Goal: Navigation & Orientation: Find specific page/section

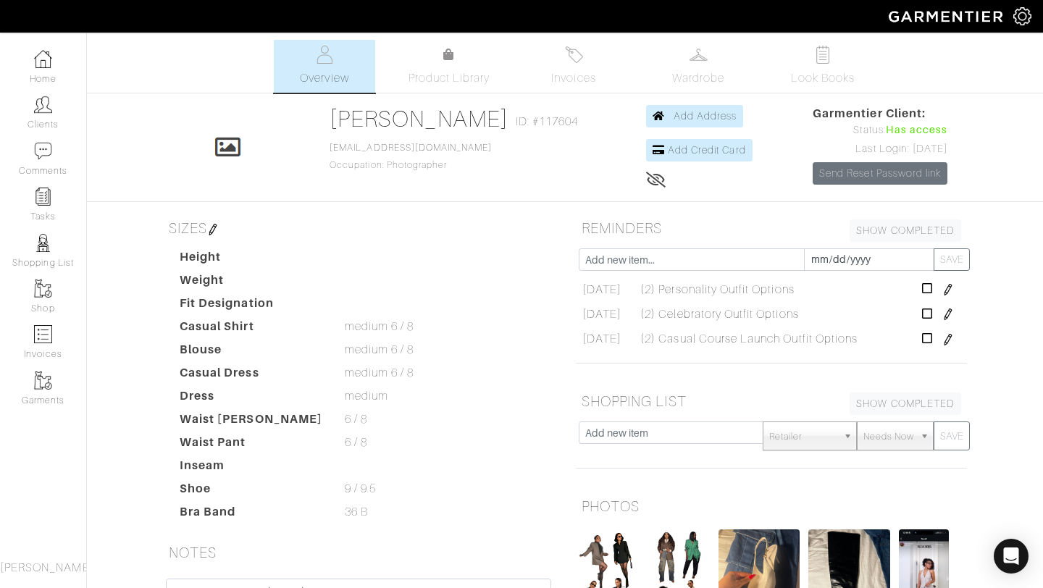
scroll to position [295, 0]
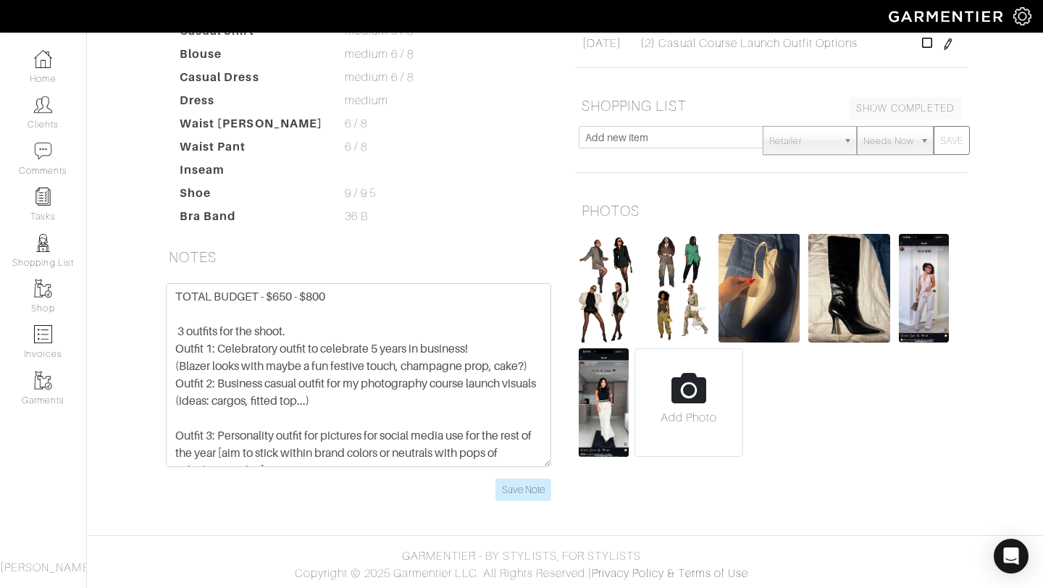
click at [574, 306] on div "PHOTOS Add Photo" at bounding box center [771, 328] width 413 height 264
click at [593, 306] on img at bounding box center [608, 288] width 61 height 109
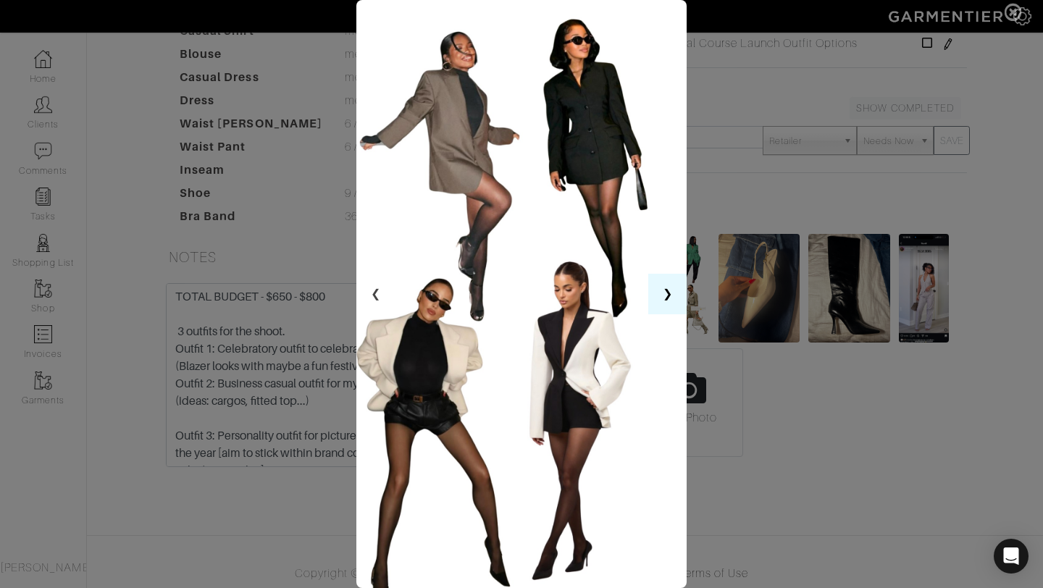
click at [666, 298] on button "❯" at bounding box center [667, 294] width 38 height 41
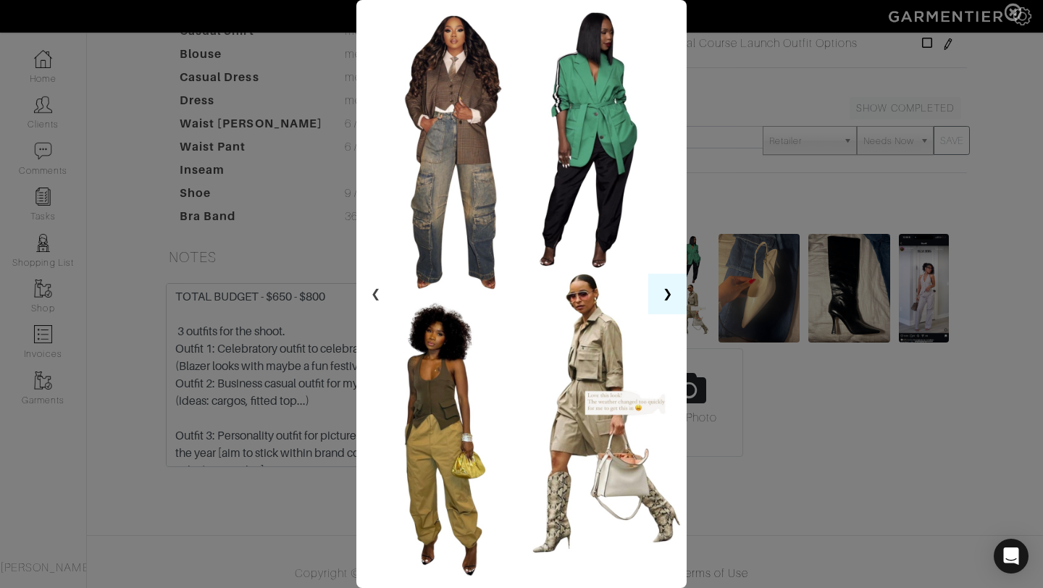
click at [660, 286] on button "❯" at bounding box center [667, 294] width 38 height 41
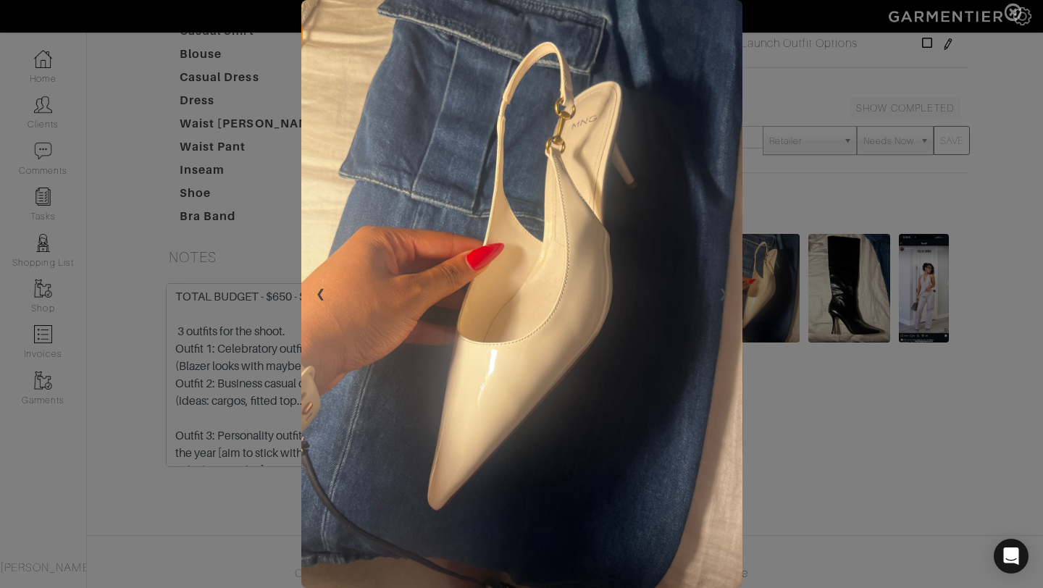
click at [900, 75] on span at bounding box center [521, 294] width 1043 height 588
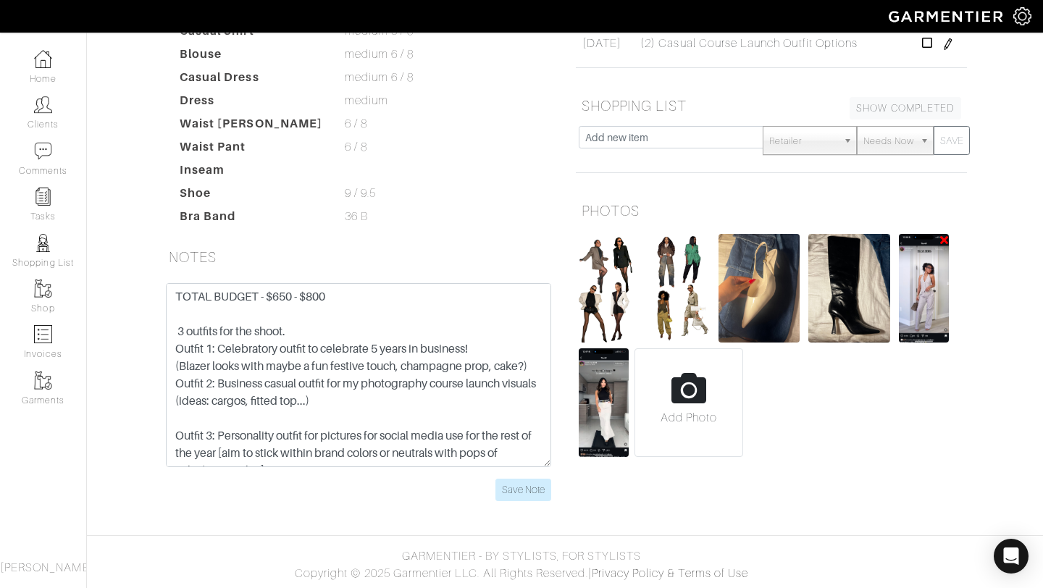
click at [917, 314] on img at bounding box center [923, 288] width 50 height 109
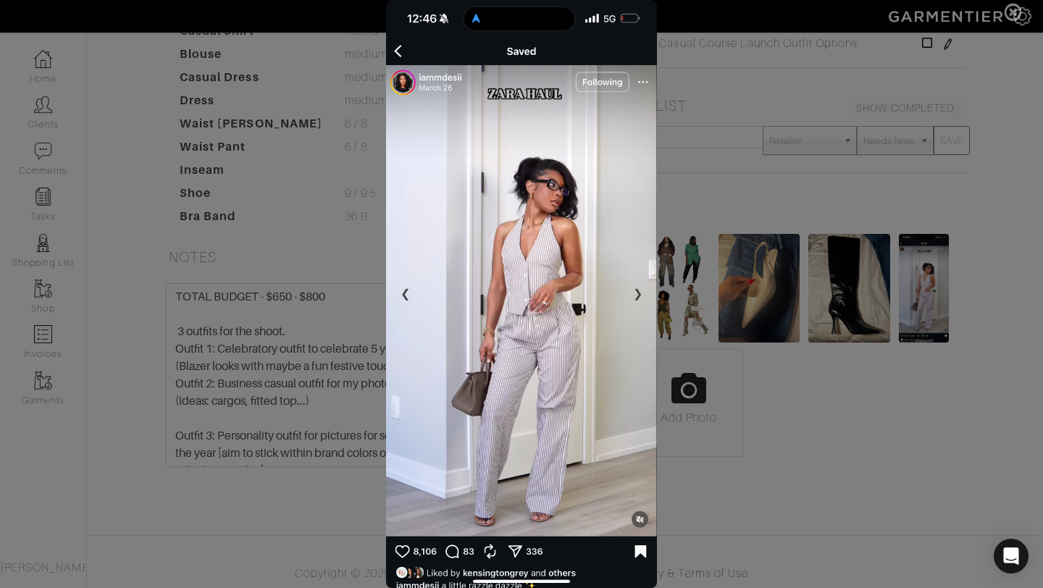
click at [783, 404] on span at bounding box center [521, 294] width 1043 height 588
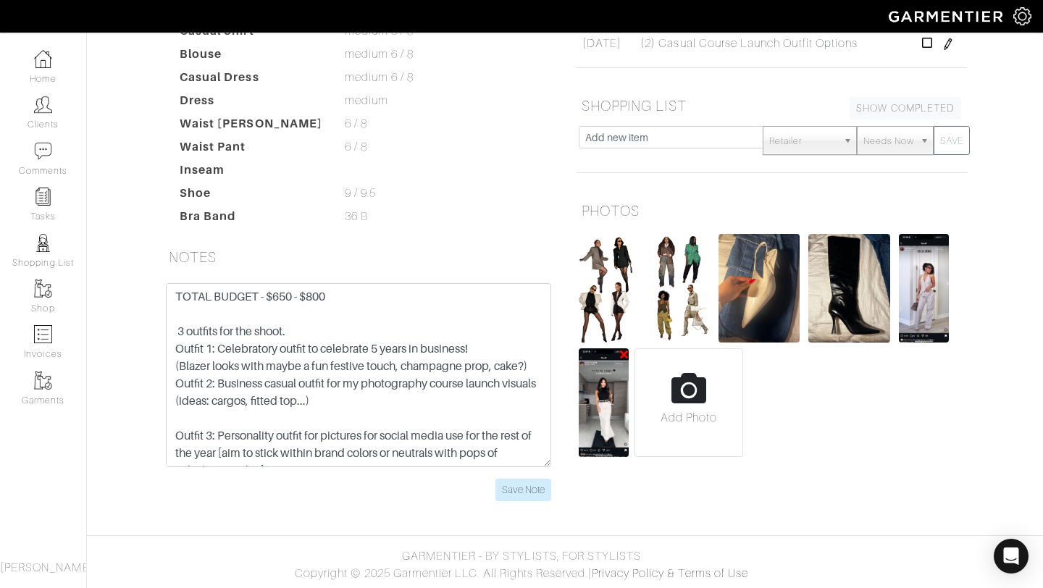
click at [599, 418] on img at bounding box center [603, 402] width 50 height 109
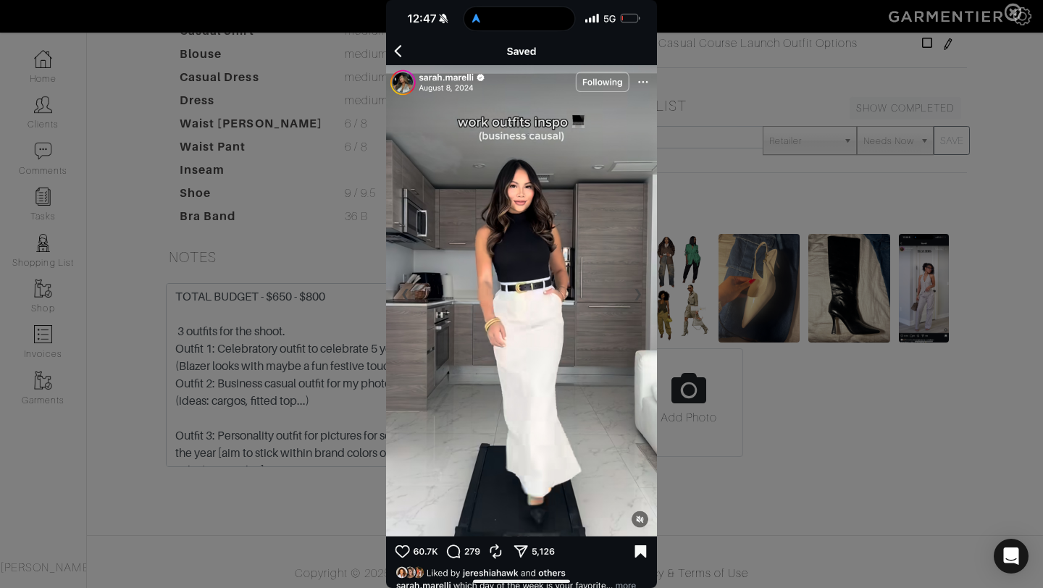
click at [997, 262] on span at bounding box center [521, 294] width 1043 height 588
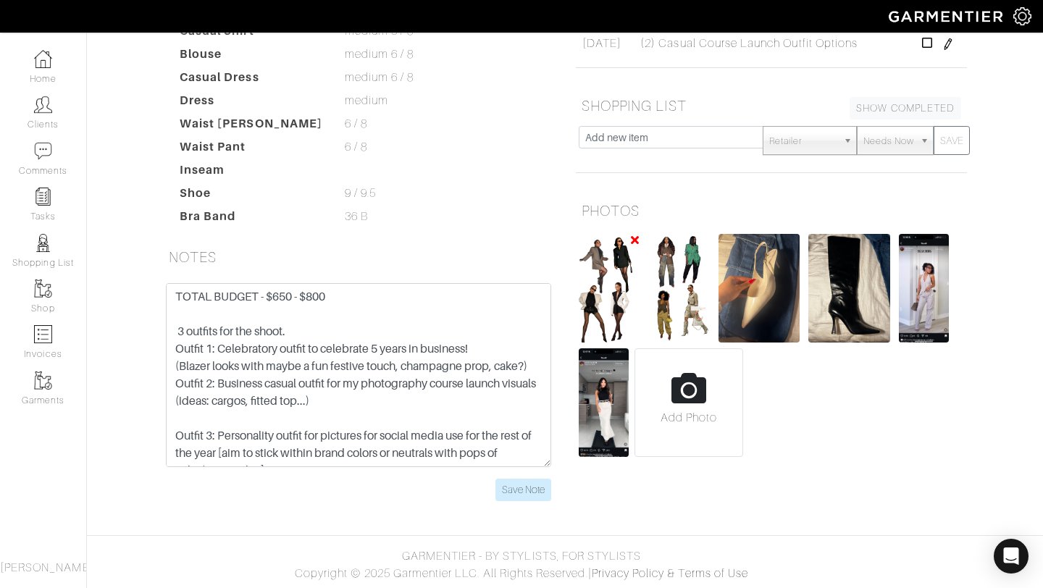
click at [589, 316] on img at bounding box center [608, 288] width 61 height 109
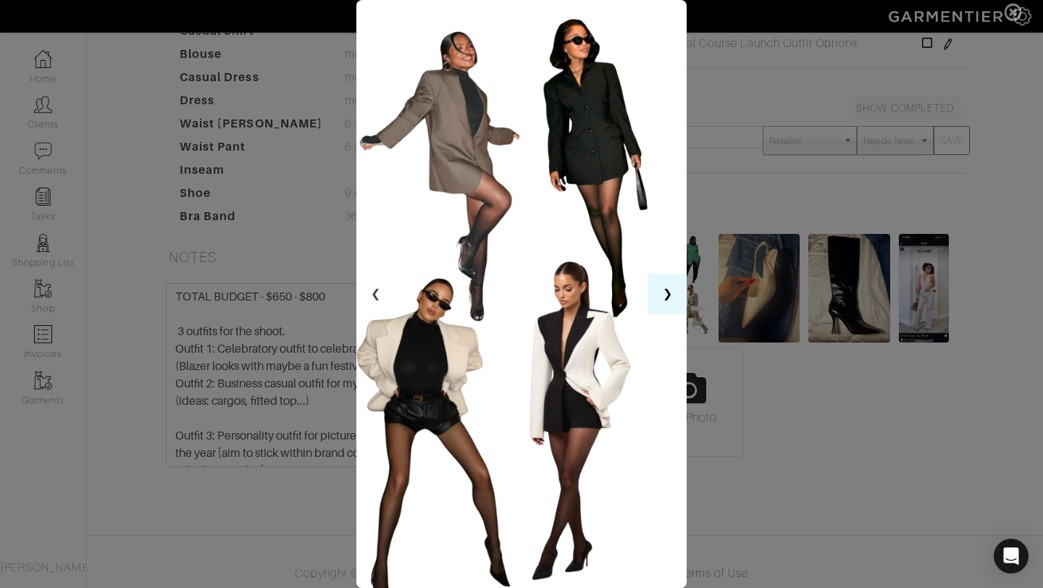
click at [675, 306] on button "❯" at bounding box center [667, 294] width 38 height 41
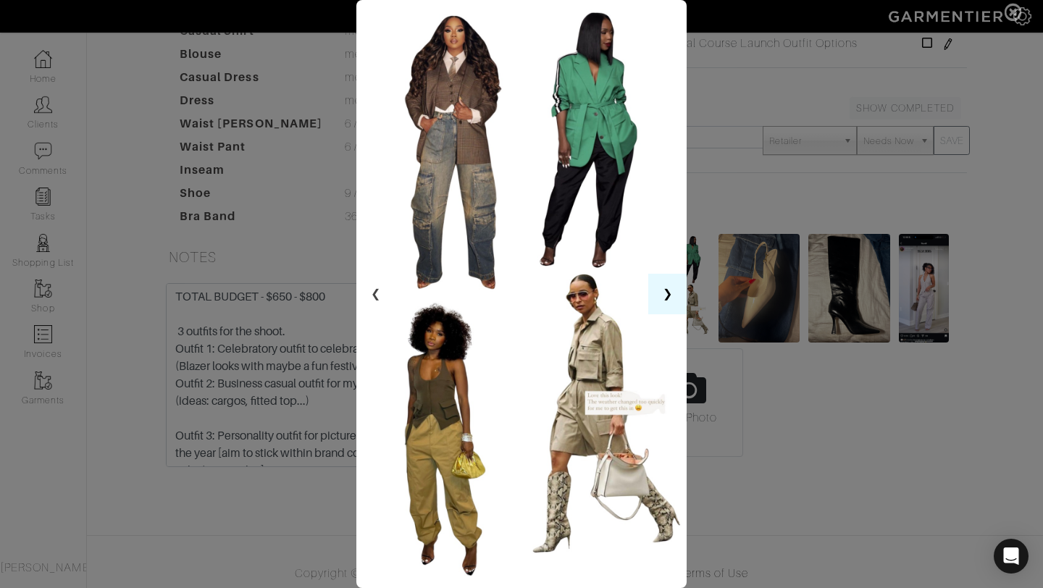
click at [675, 306] on button "❯" at bounding box center [667, 294] width 38 height 41
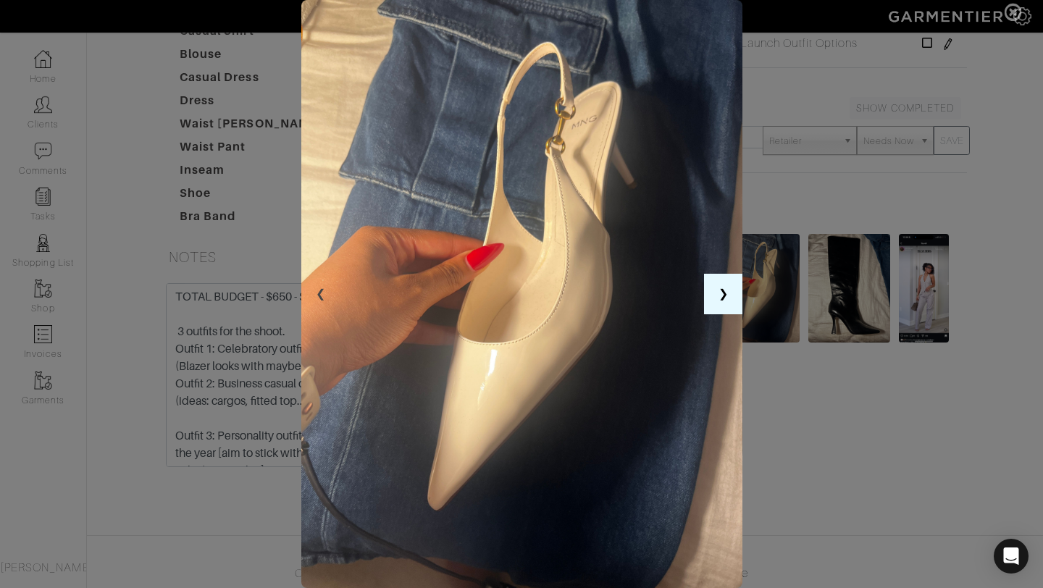
click at [724, 295] on button "❯" at bounding box center [723, 294] width 38 height 41
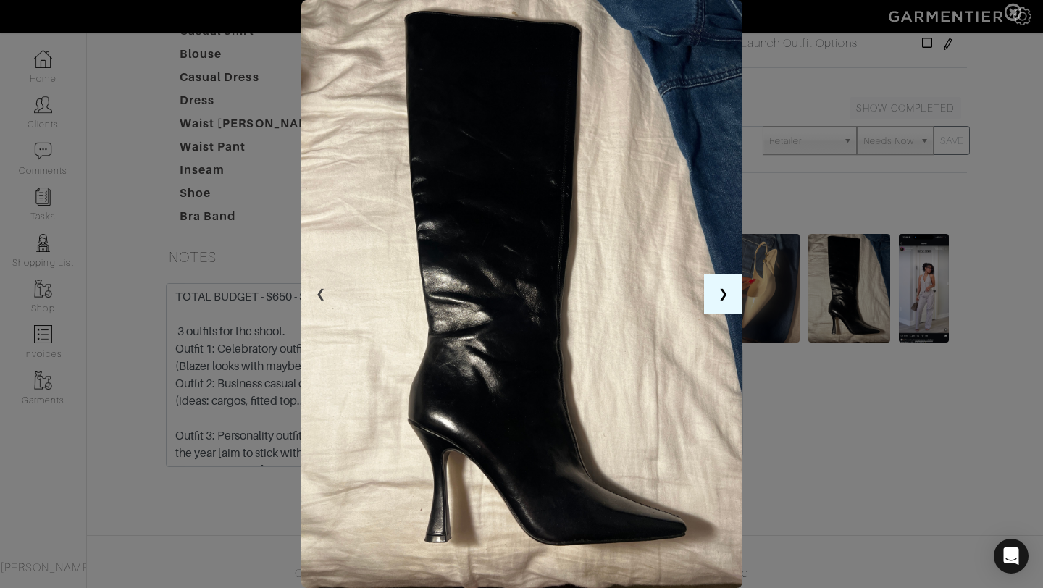
click at [724, 295] on button "❯" at bounding box center [723, 294] width 38 height 41
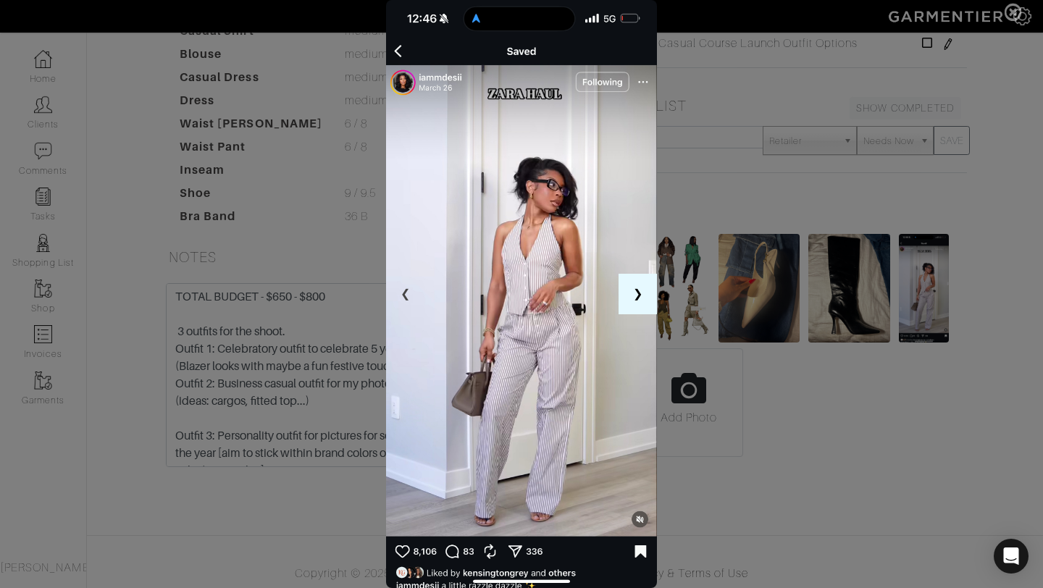
click at [637, 283] on button "❯" at bounding box center [637, 294] width 38 height 41
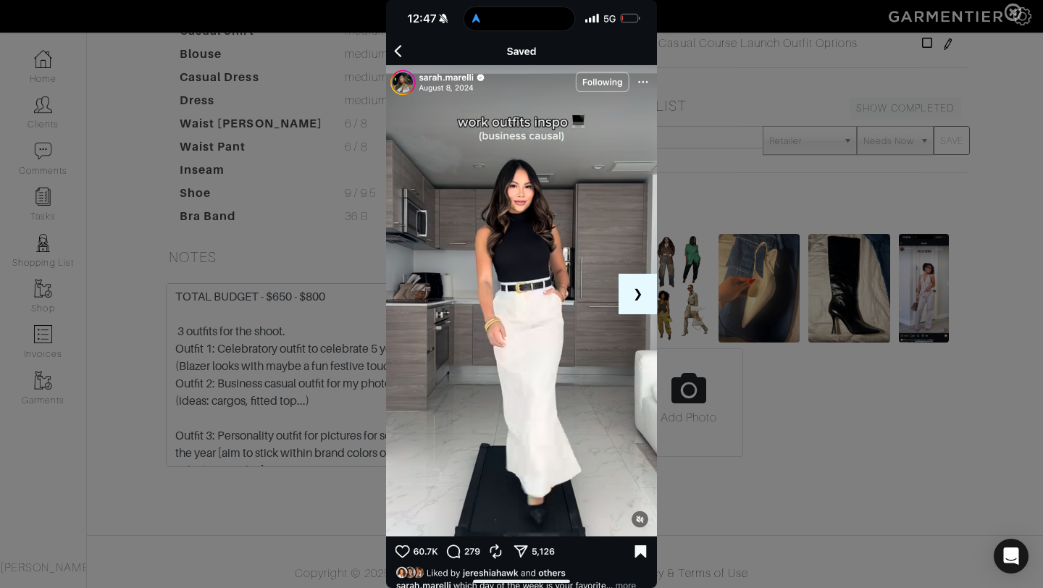
click at [637, 283] on button "❯" at bounding box center [637, 294] width 38 height 41
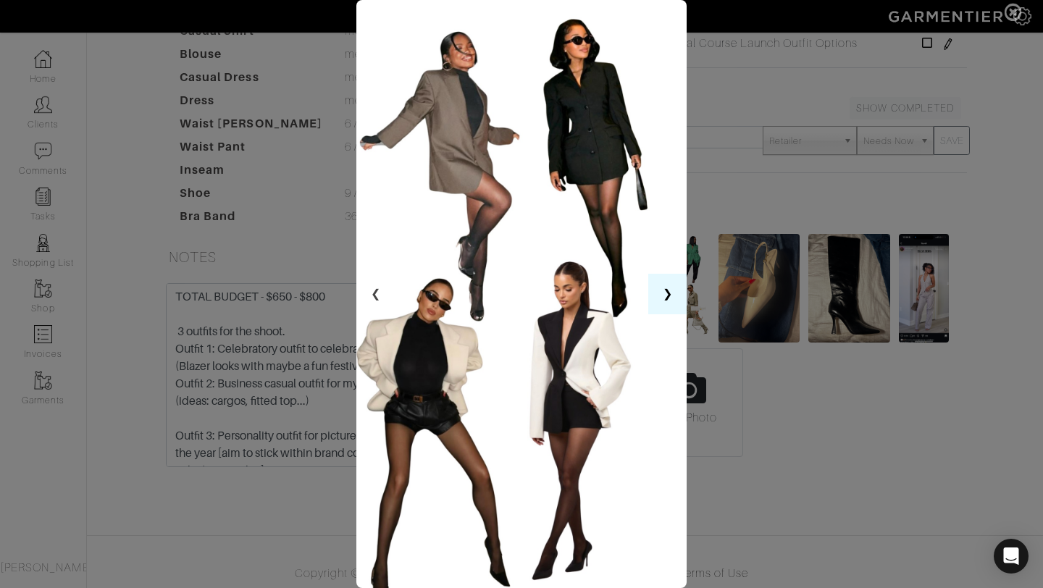
click at [637, 283] on img at bounding box center [521, 294] width 331 height 588
click at [694, 364] on span at bounding box center [521, 294] width 1043 height 588
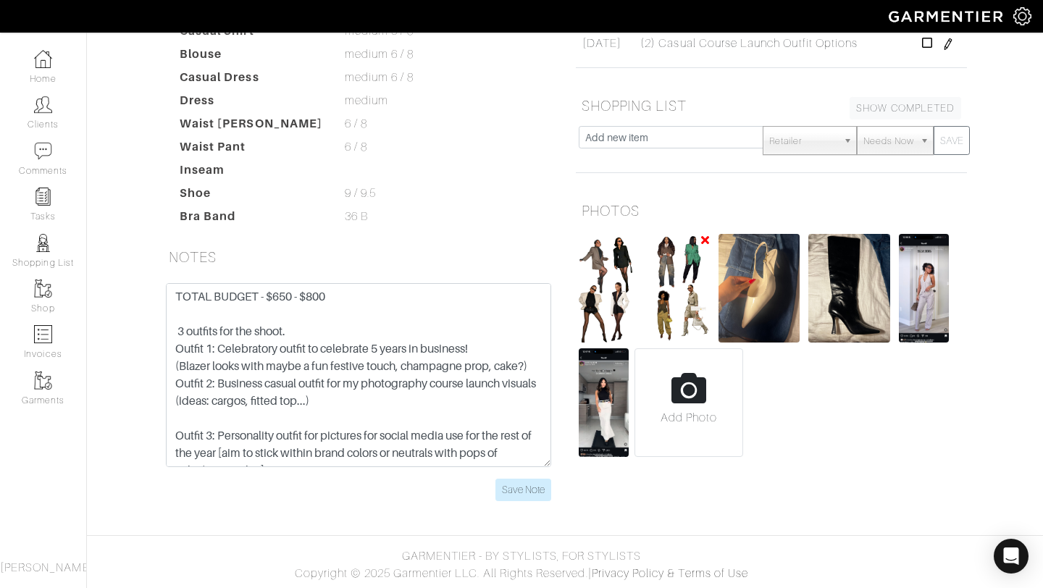
click at [663, 296] on img at bounding box center [678, 288] width 61 height 109
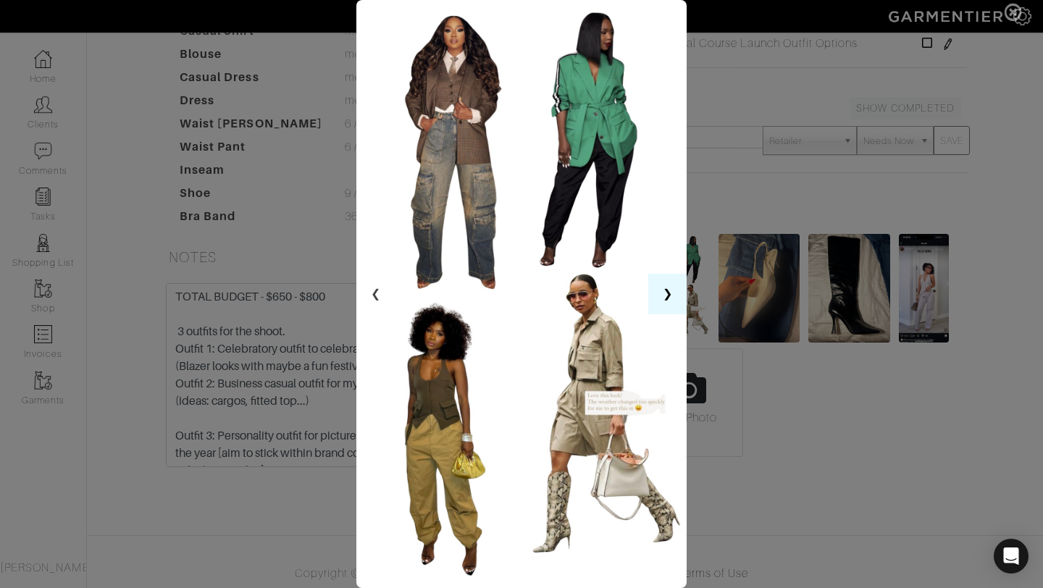
click at [668, 301] on button "❯" at bounding box center [667, 294] width 38 height 41
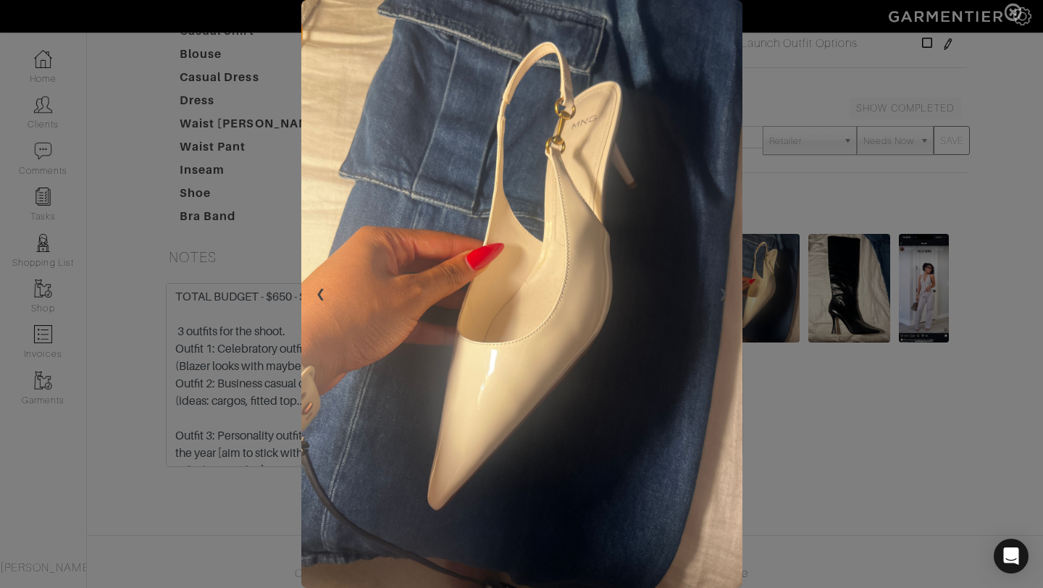
click at [765, 324] on span at bounding box center [521, 294] width 1043 height 588
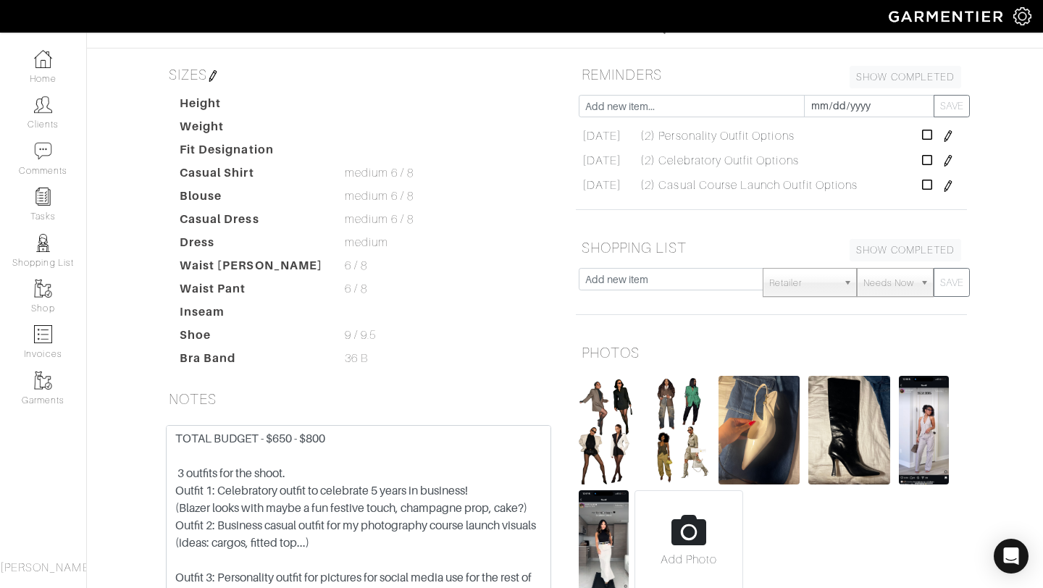
scroll to position [0, 0]
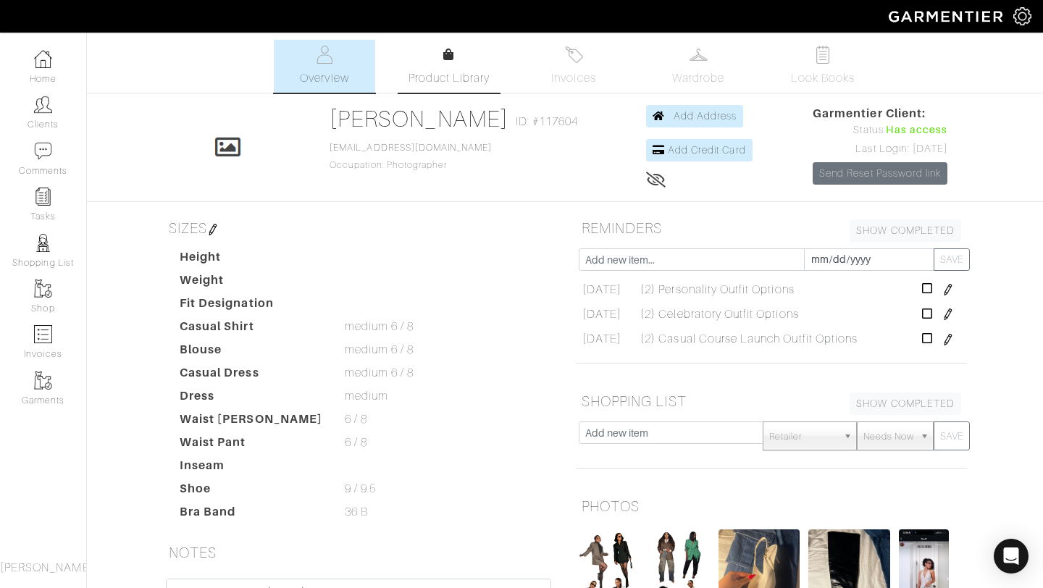
click at [421, 75] on span "Product Library" at bounding box center [449, 78] width 82 height 17
